Goal: Task Accomplishment & Management: Use online tool/utility

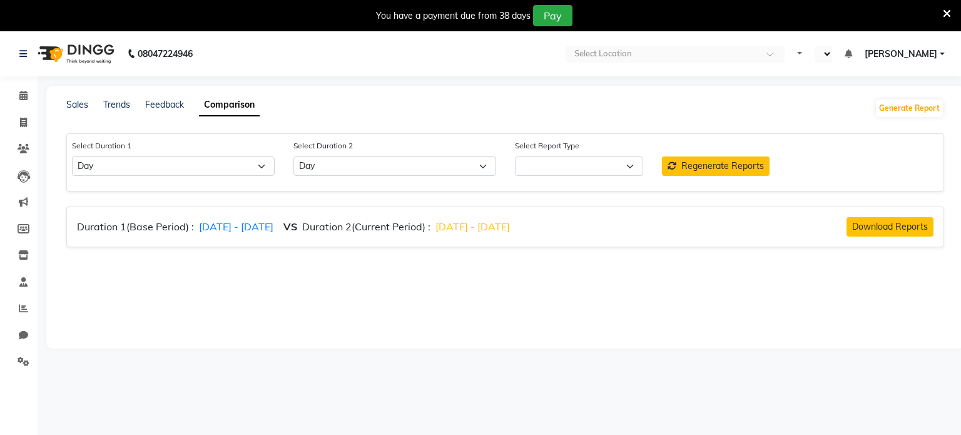
select select "single_date"
select select "single_date_dash"
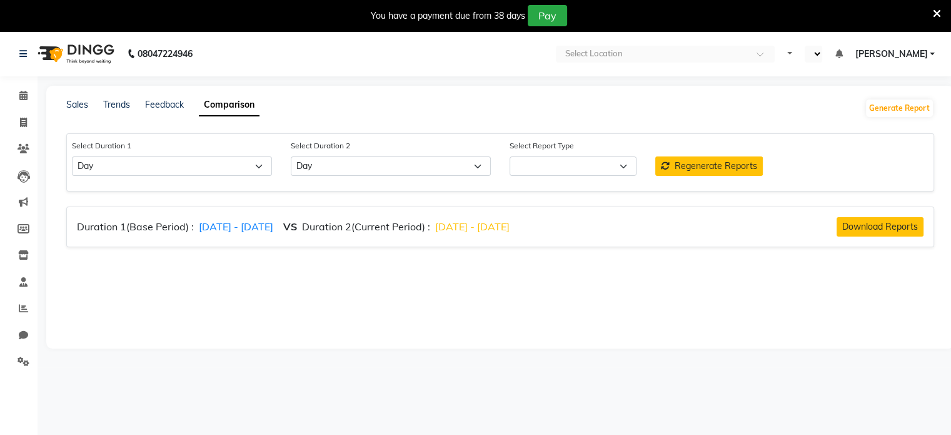
select select "en"
select select "comparison_report"
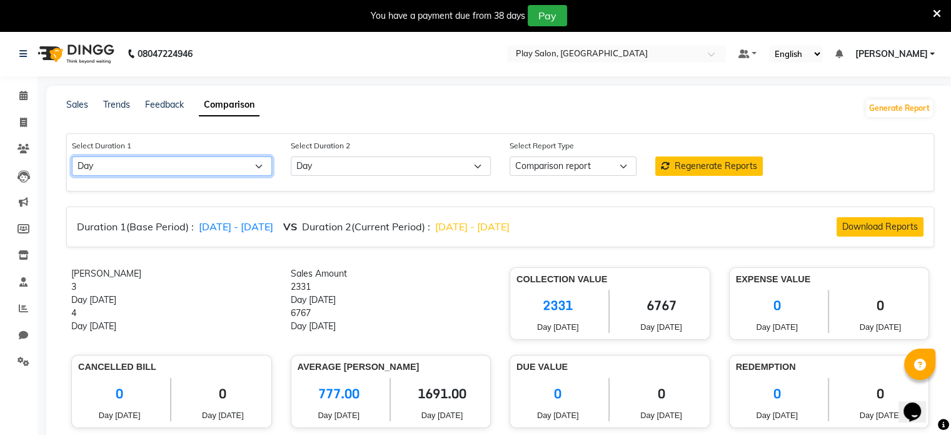
click at [258, 167] on select "Select Day Week Month Custom" at bounding box center [172, 165] width 200 height 19
select select "custom"
click at [72, 157] on select "Select Day Week Month Custom" at bounding box center [172, 165] width 200 height 19
select select "10"
select select "2025"
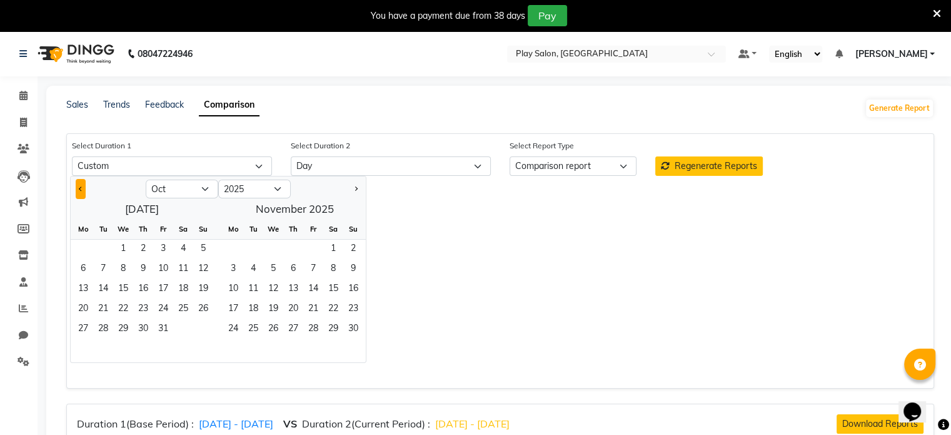
click at [78, 191] on button "Previous month" at bounding box center [81, 189] width 10 height 20
select select "9"
click at [86, 250] on span "1" at bounding box center [83, 250] width 20 height 20
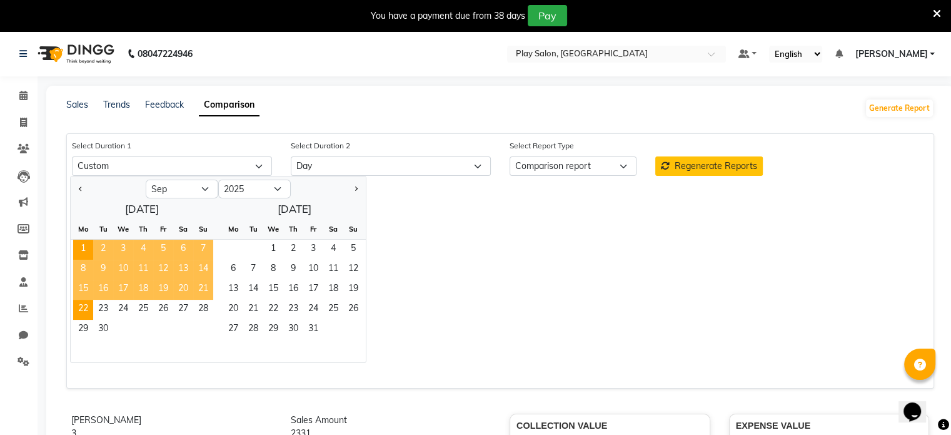
click at [85, 308] on span "22" at bounding box center [83, 310] width 20 height 20
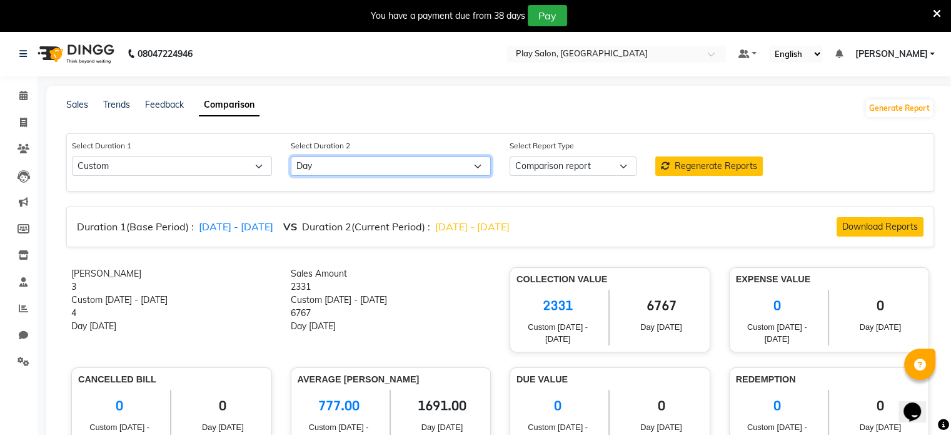
click at [357, 164] on select "Select Day Week Month Custom" at bounding box center [391, 165] width 200 height 19
select select "custom_dash"
click at [291, 157] on select "Select Day Week Month Custom" at bounding box center [391, 165] width 200 height 19
select select "10"
select select "2025"
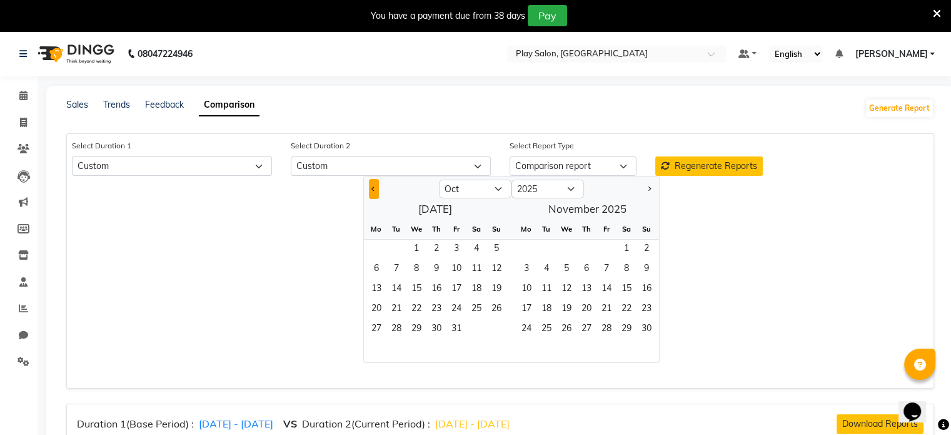
click at [371, 189] on span "Previous month" at bounding box center [373, 188] width 4 height 4
select select "9"
click at [396, 313] on span "23" at bounding box center [396, 310] width 20 height 20
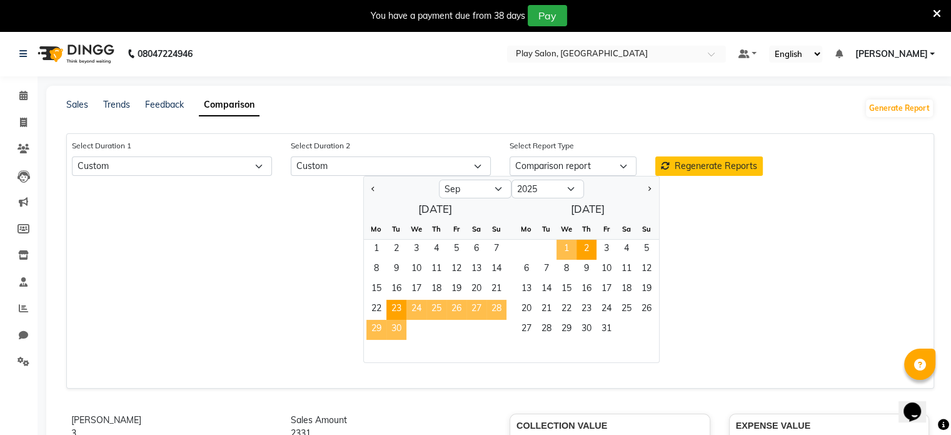
click at [585, 249] on span "2" at bounding box center [587, 250] width 20 height 20
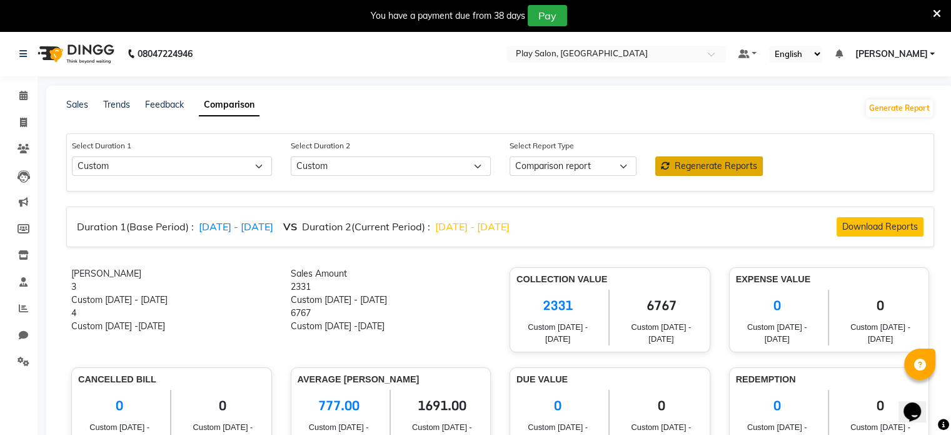
click at [717, 163] on span "Regenerate Reports" at bounding box center [716, 165] width 83 height 11
click at [939, 13] on icon at bounding box center [937, 13] width 8 height 11
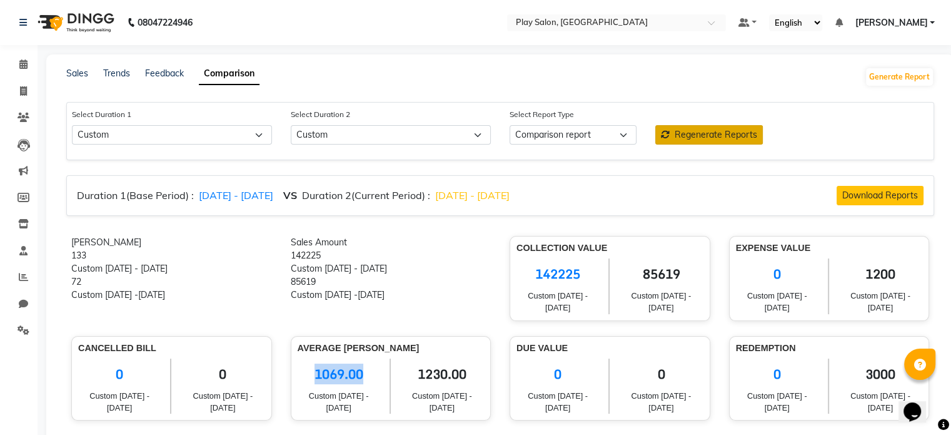
drag, startPoint x: 315, startPoint y: 373, endPoint x: 373, endPoint y: 371, distance: 57.6
click at [373, 371] on span "1069.00" at bounding box center [339, 373] width 83 height 31
copy span "1069.00"
drag, startPoint x: 416, startPoint y: 374, endPoint x: 491, endPoint y: 367, distance: 75.4
click at [491, 367] on div "Average [PERSON_NAME] 1069.00 Custom [DATE] - [DATE] 1230.00 Custom [DATE] -[DA…" at bounding box center [391, 378] width 220 height 85
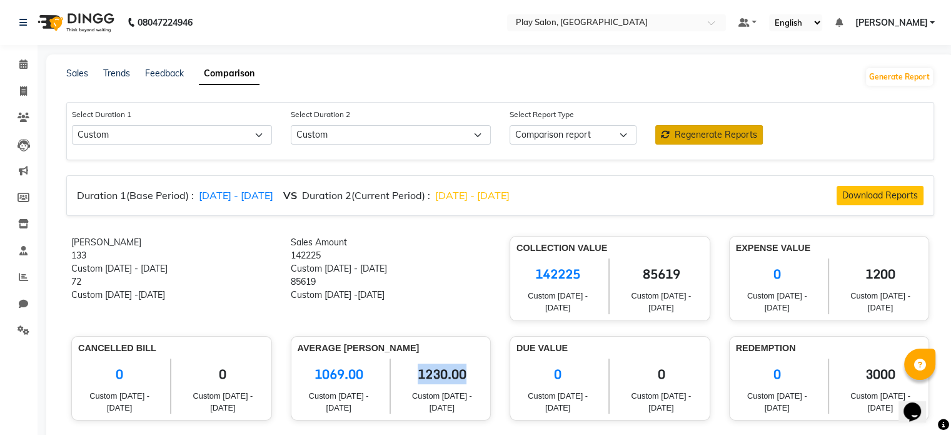
copy span "1230.00"
click at [644, 18] on input "text" at bounding box center [603, 24] width 181 height 13
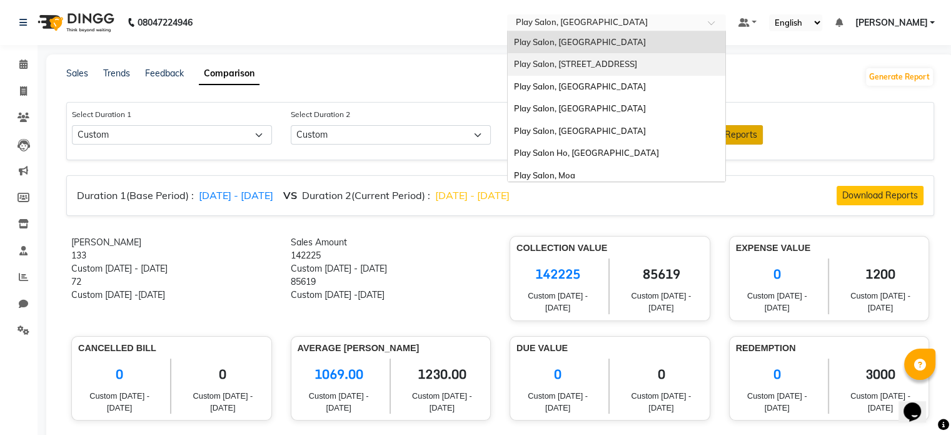
click at [617, 68] on div "Play Salon, [STREET_ADDRESS]" at bounding box center [617, 64] width 218 height 23
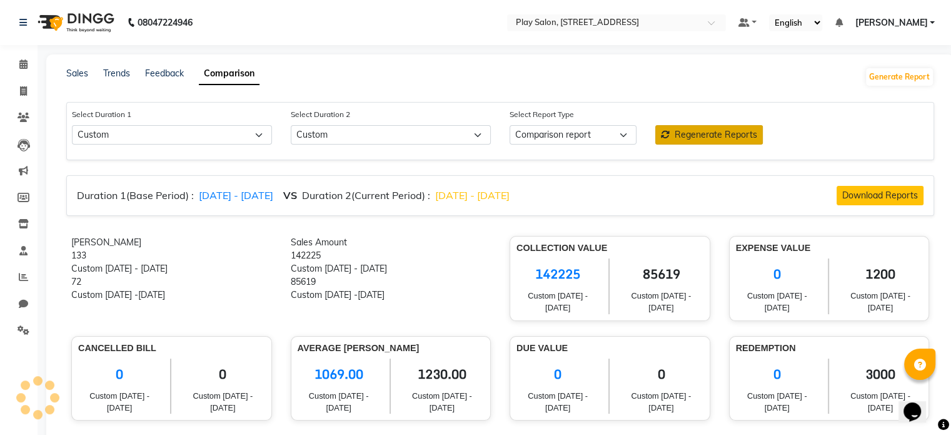
click at [679, 139] on span "Regenerate Reports" at bounding box center [716, 134] width 83 height 11
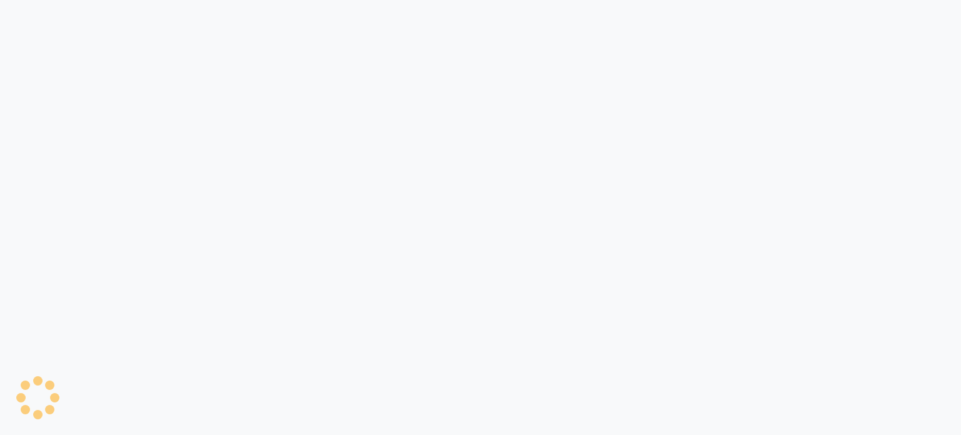
select select "single_date"
select select "single_date_dash"
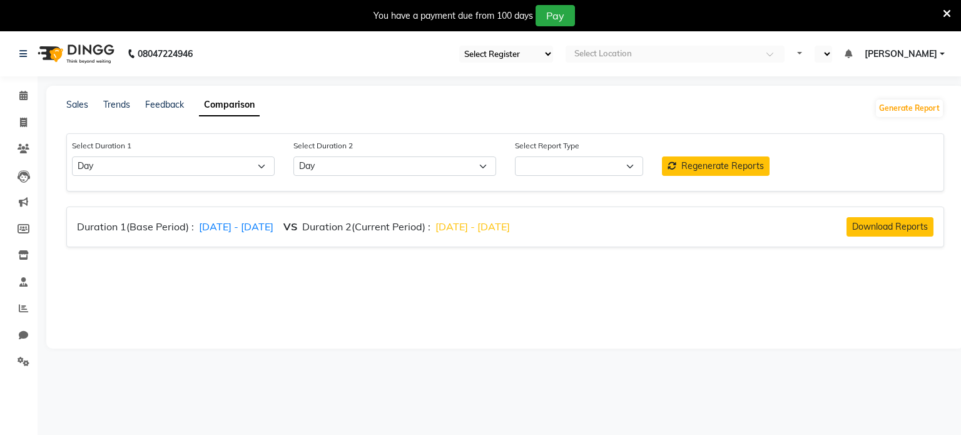
select select "en"
select select "comparison_report"
